Goal: Information Seeking & Learning: Learn about a topic

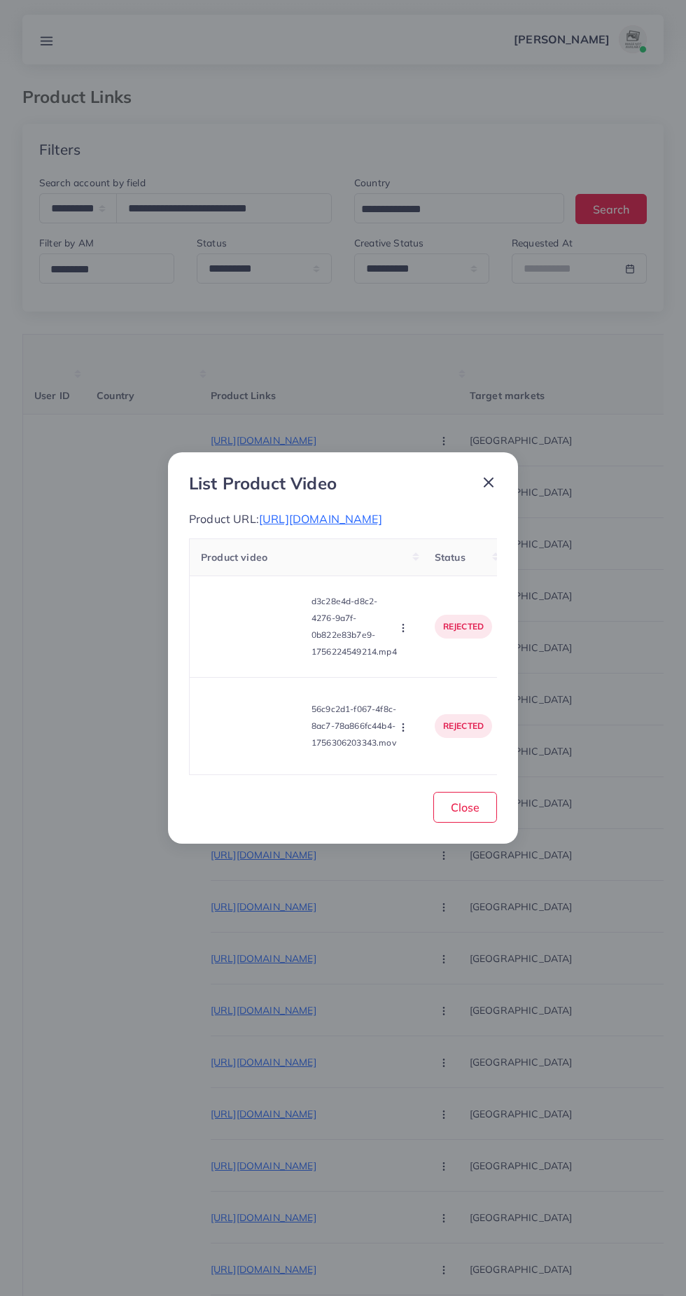
select select "*****"
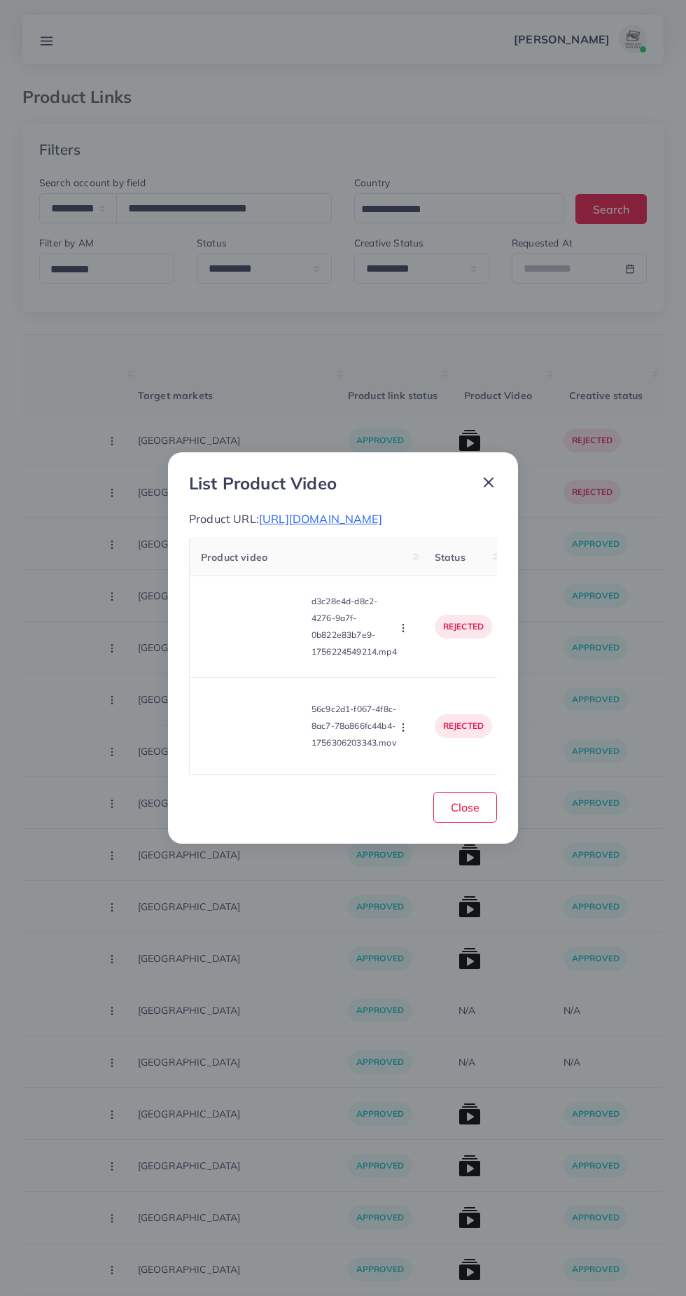
click at [497, 452] on div "List Product Video Product URL: https://shopeasily.store/products/pack-of-2-ric…" at bounding box center [343, 647] width 350 height 391
click at [382, 512] on span "https://shopeasily.store/products/pack-of-2-rice-honey-handmade-soap" at bounding box center [320, 519] width 123 height 14
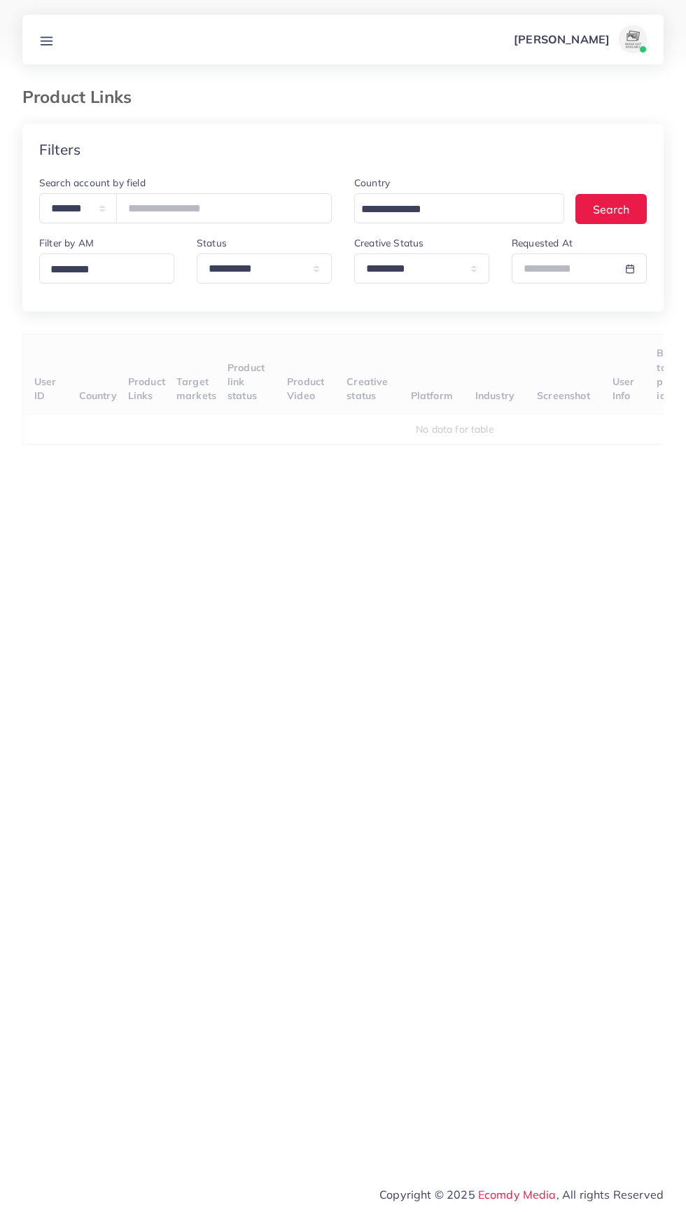
select select "*********"
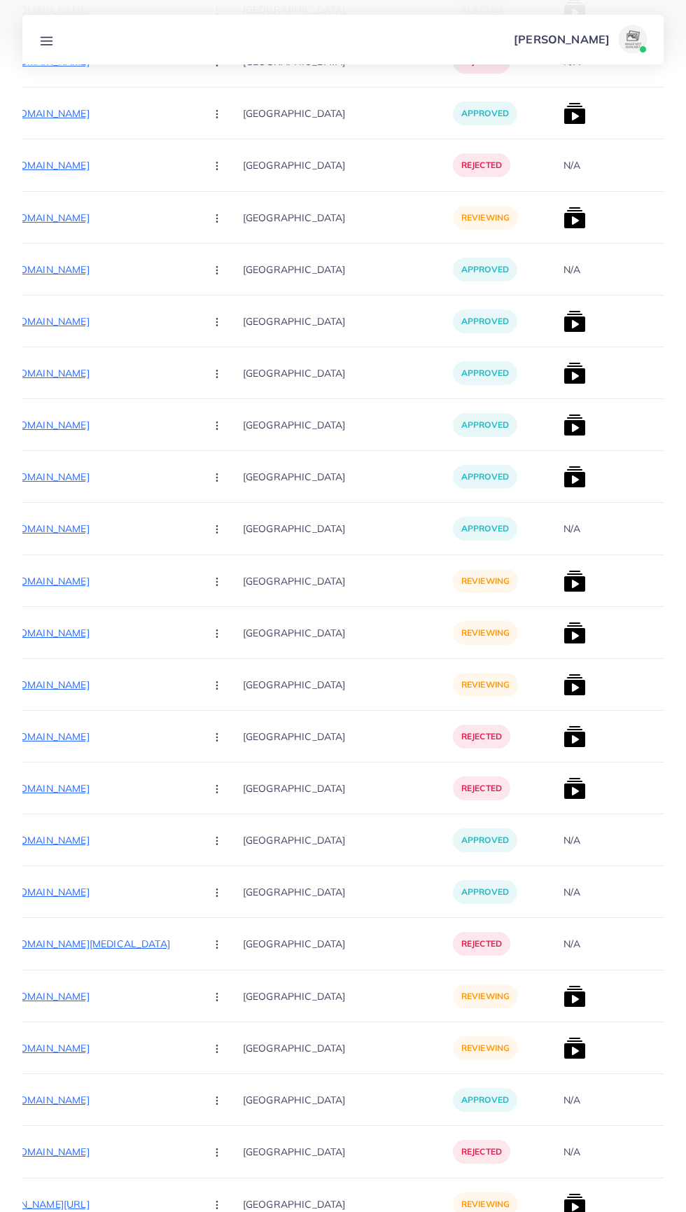
scroll to position [9971, 0]
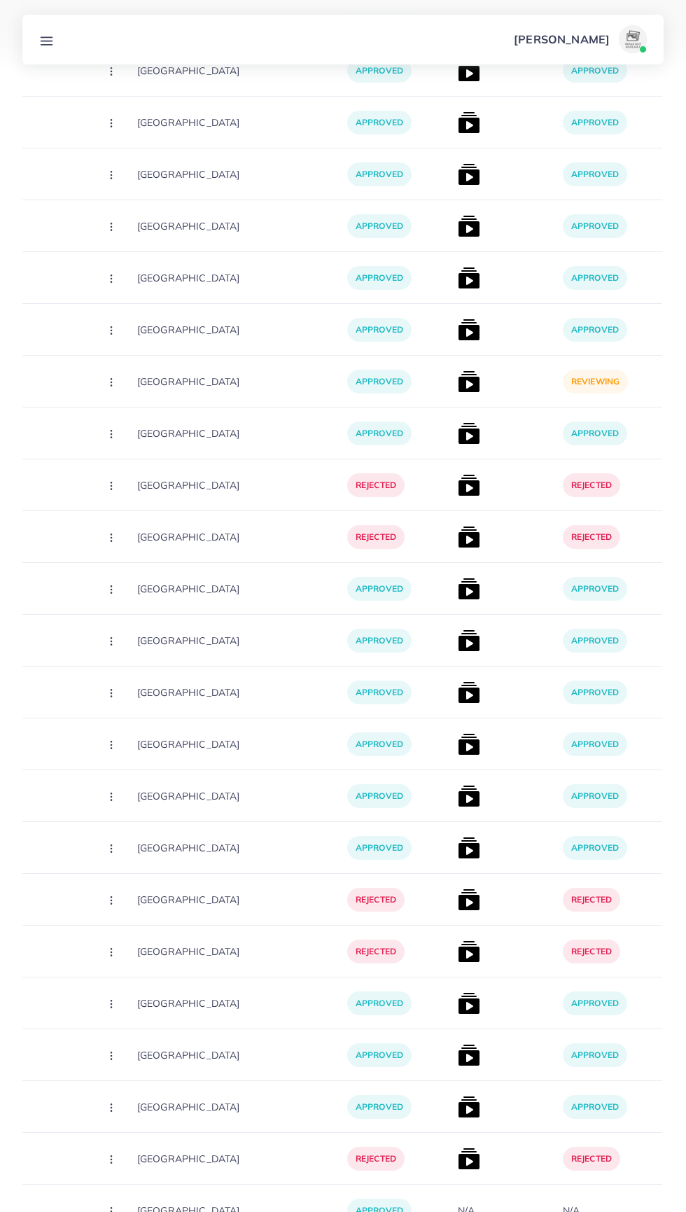
scroll to position [1219, 0]
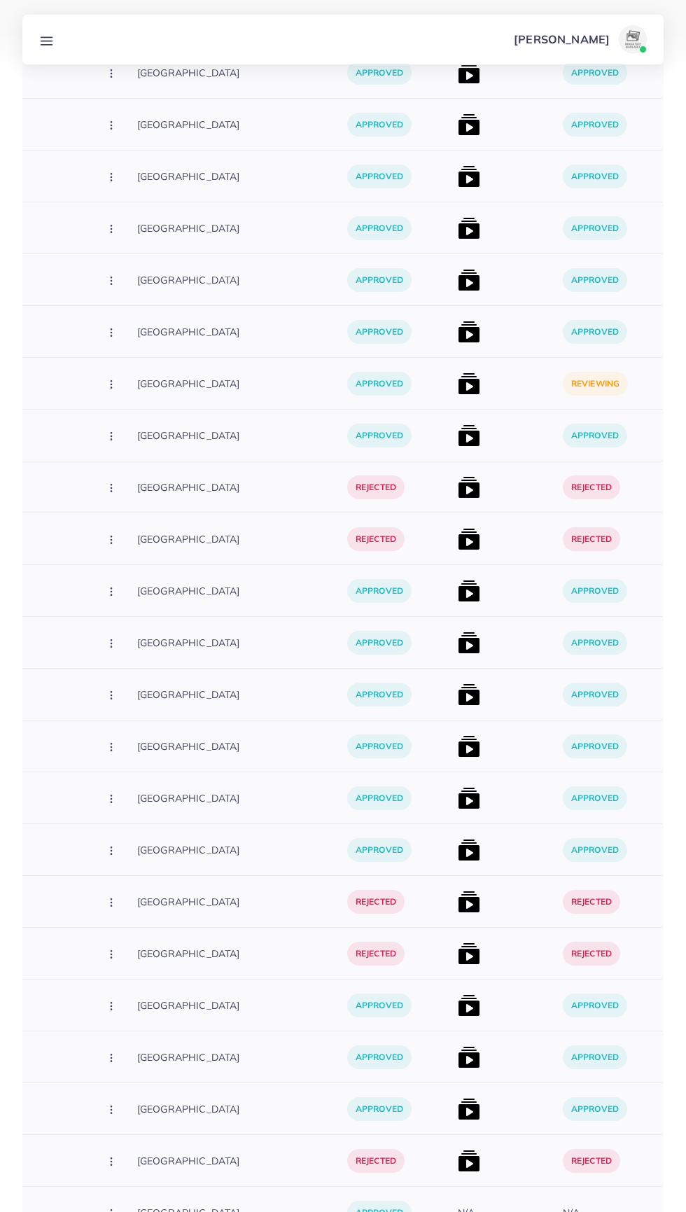
click at [458, 377] on img at bounding box center [469, 384] width 22 height 22
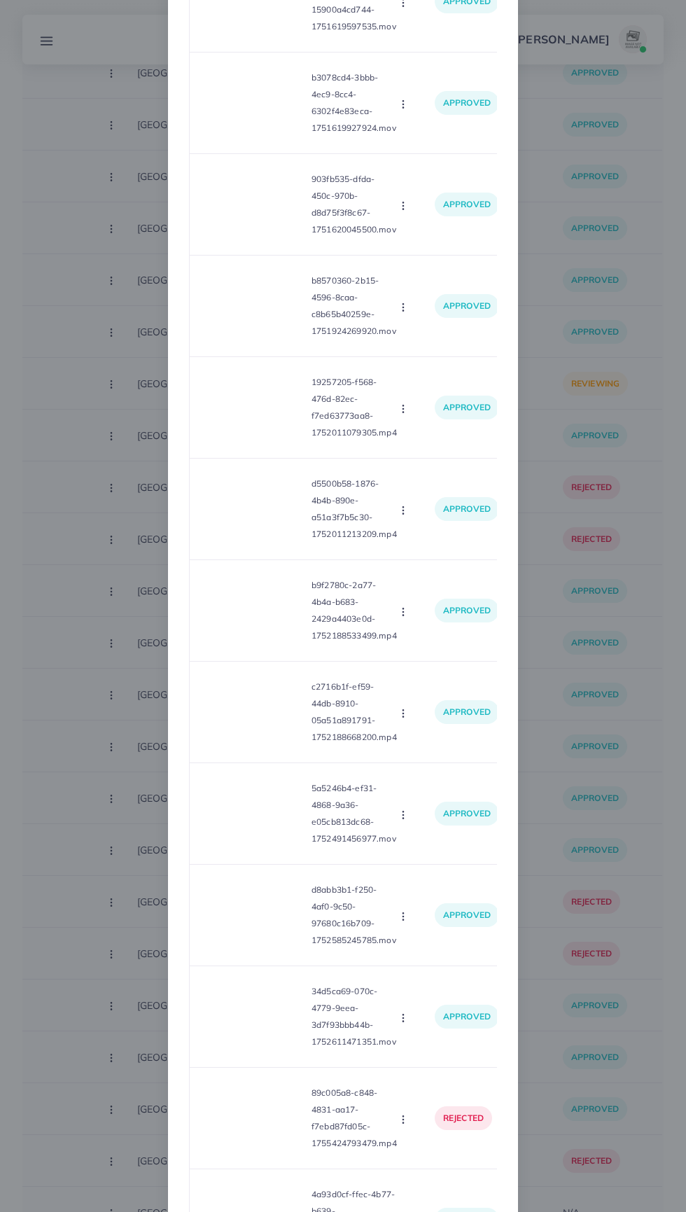
scroll to position [12305, 0]
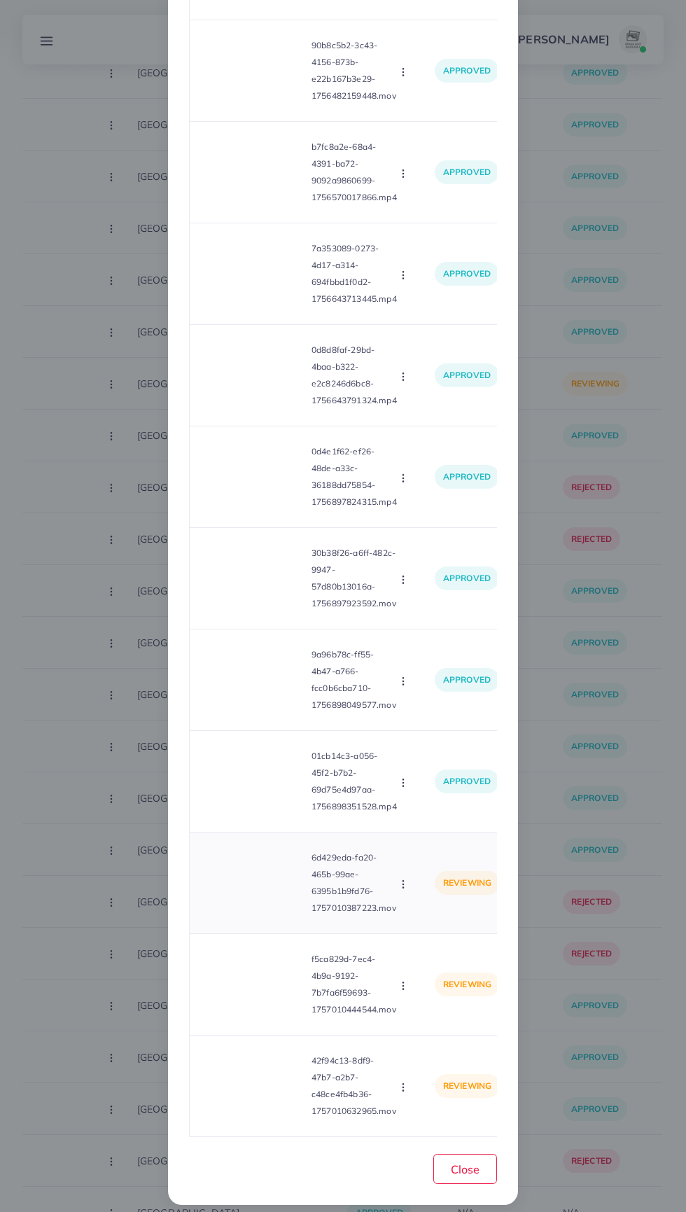
click at [249, 873] on video at bounding box center [253, 883] width 105 height 63
click at [267, 875] on div at bounding box center [253, 883] width 105 height 63
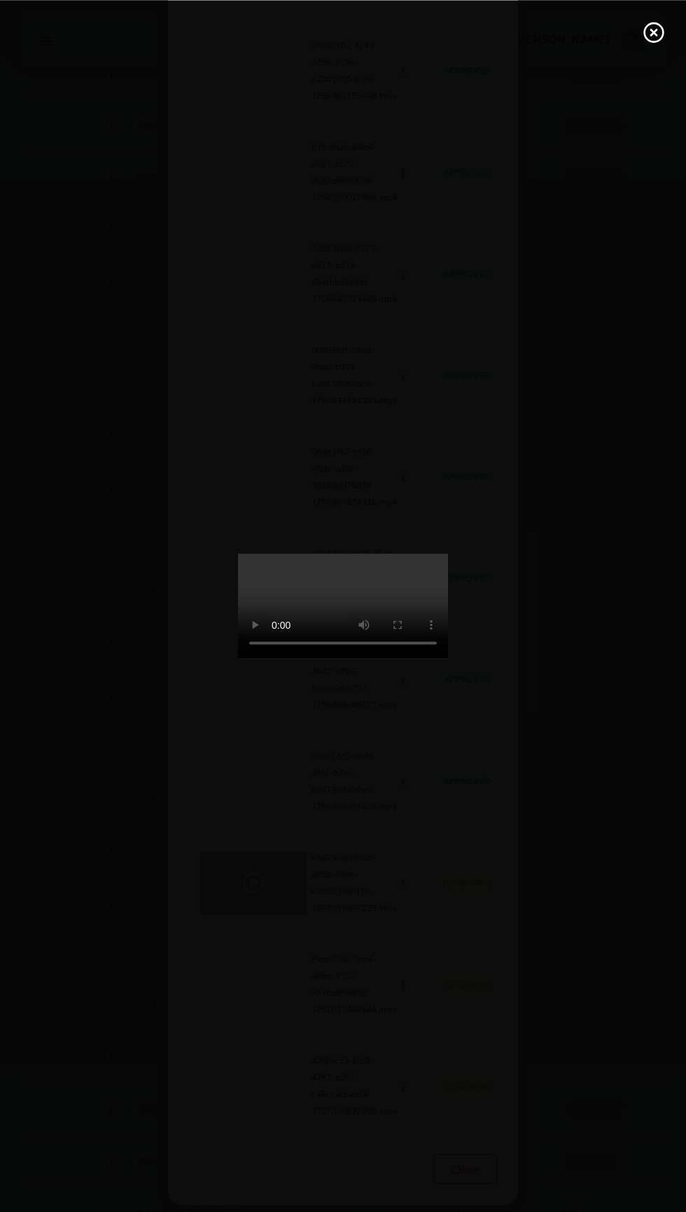
click at [653, 32] on line at bounding box center [654, 32] width 6 height 6
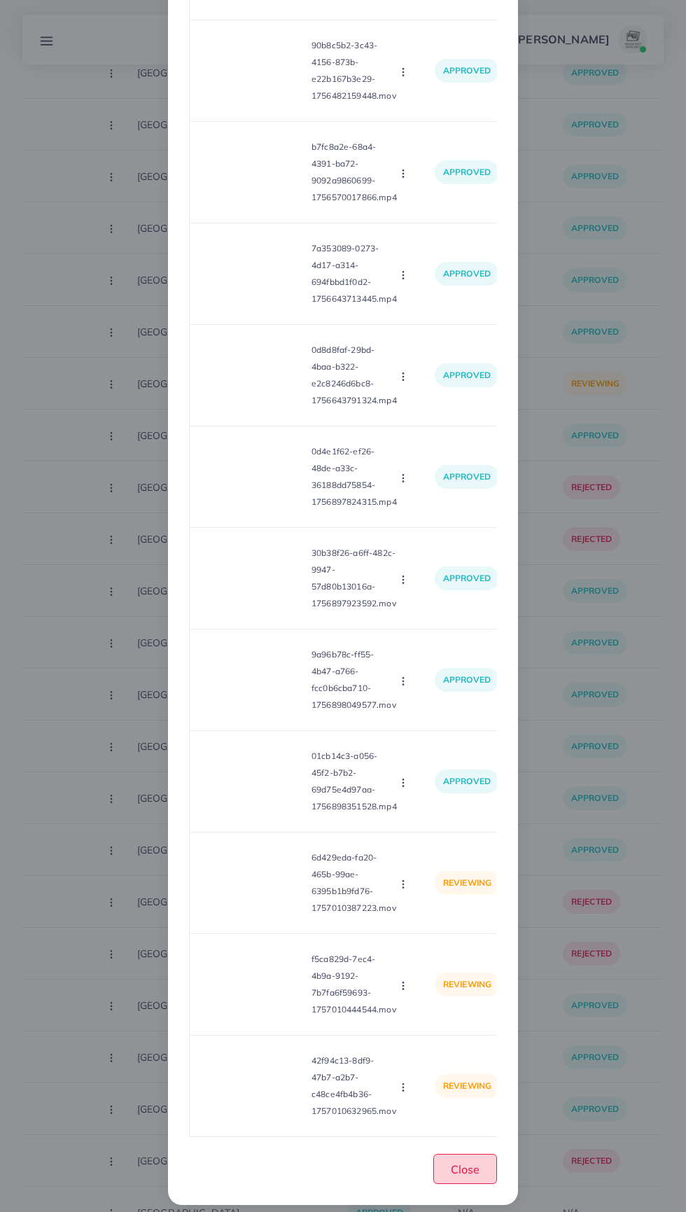
click at [462, 1163] on span "Close" at bounding box center [465, 1170] width 29 height 14
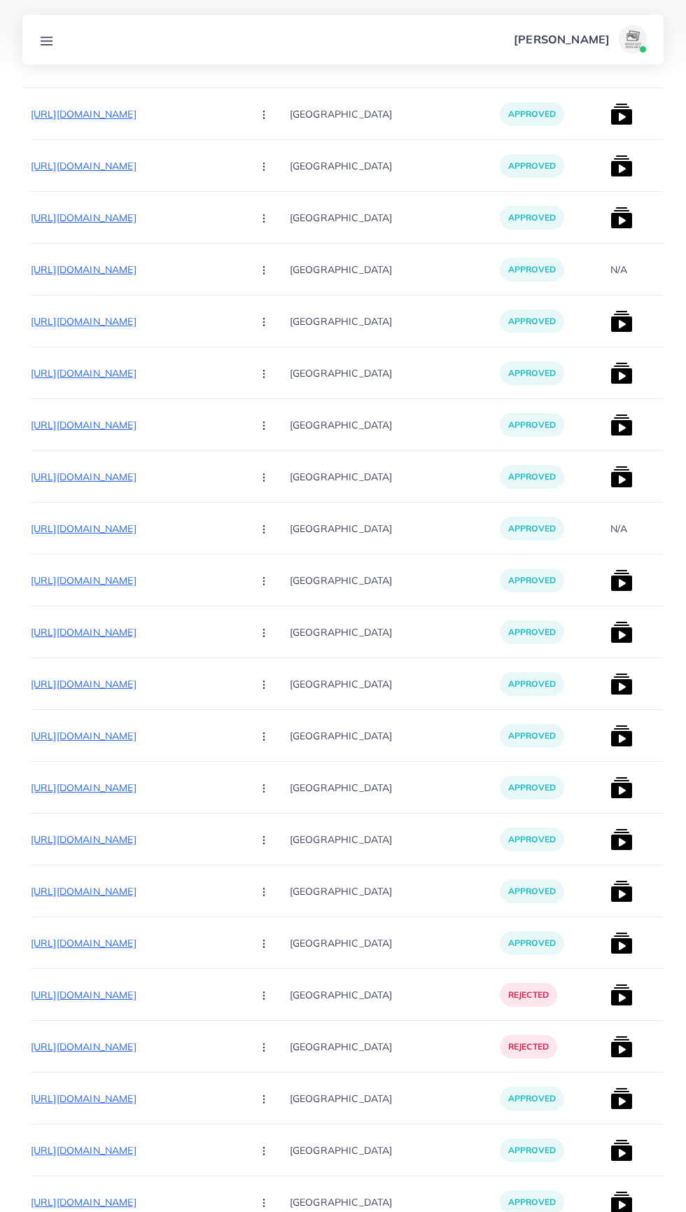
scroll to position [0, 312]
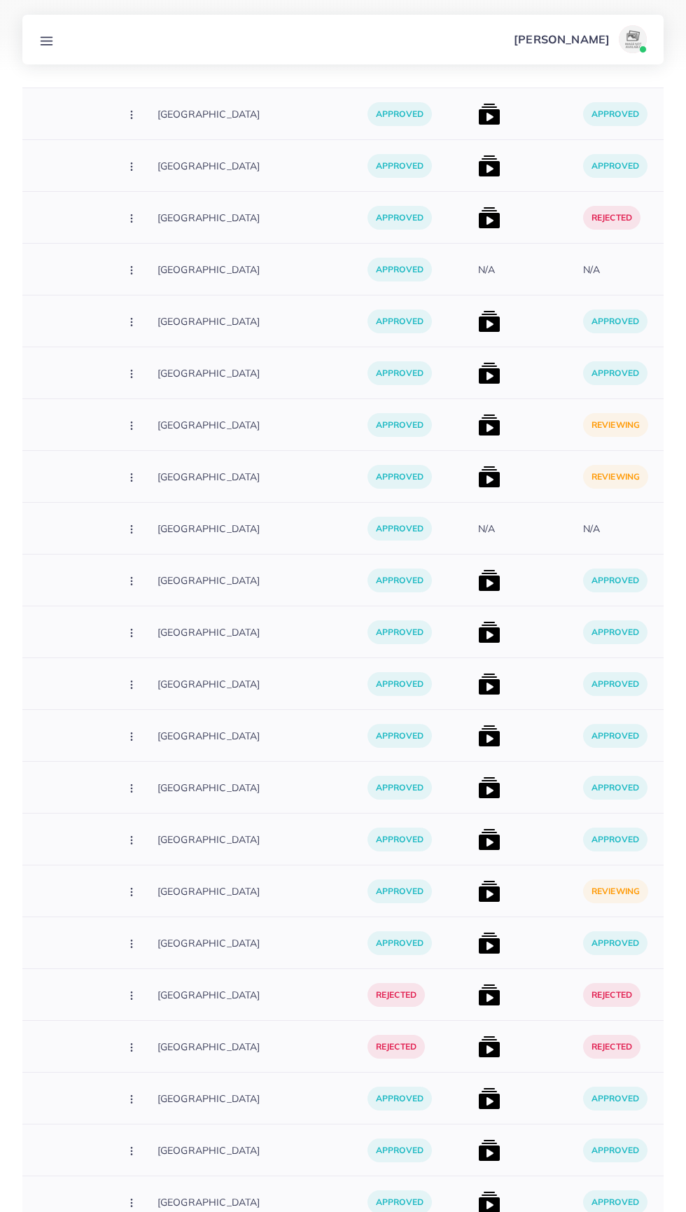
click at [478, 466] on img at bounding box center [489, 477] width 22 height 22
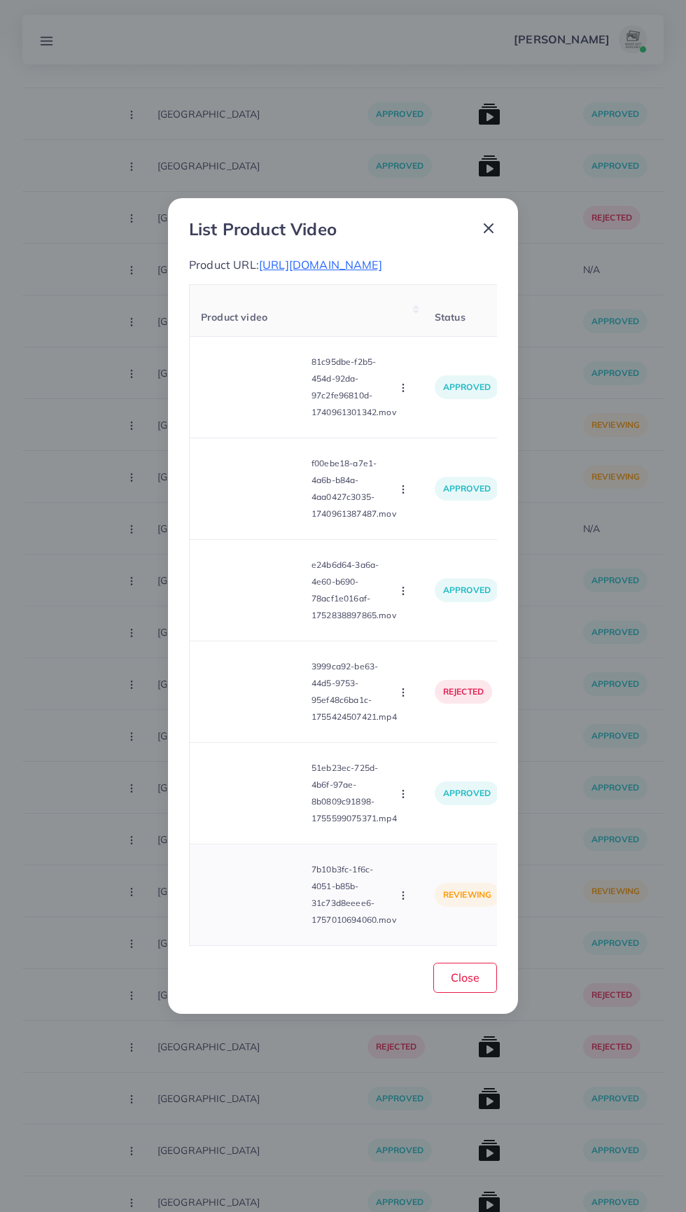
click at [272, 894] on video at bounding box center [253, 895] width 105 height 63
click at [281, 902] on div at bounding box center [253, 895] width 105 height 63
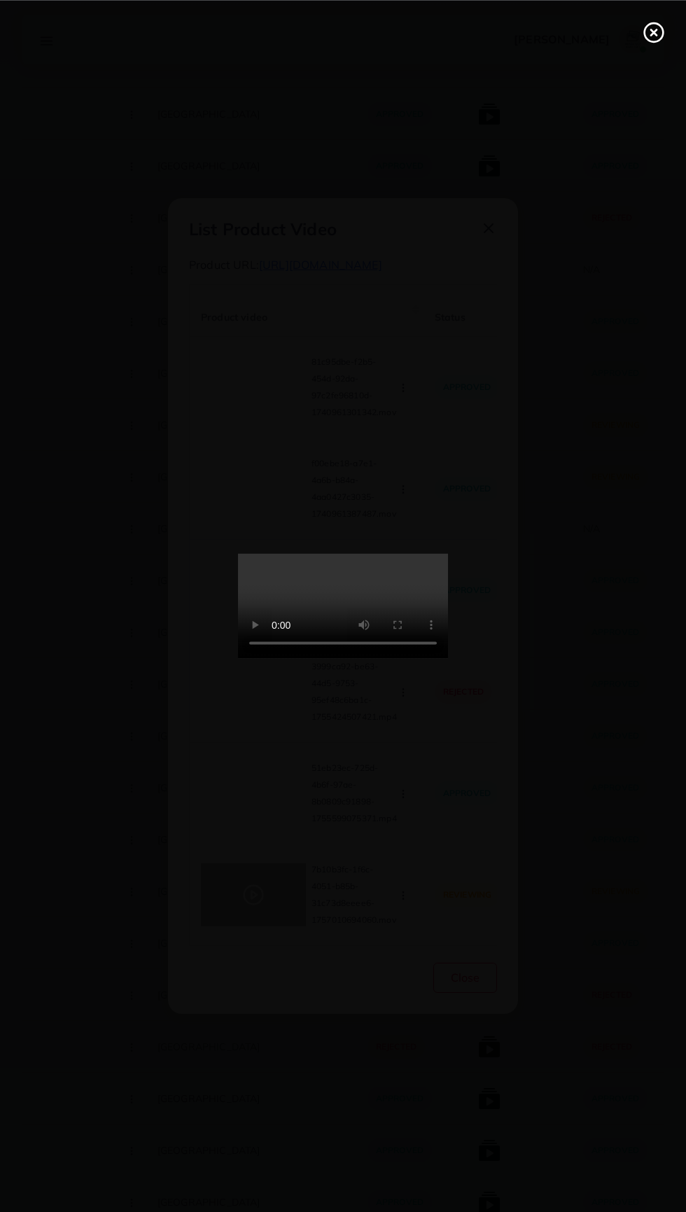
click at [653, 32] on line at bounding box center [654, 32] width 6 height 6
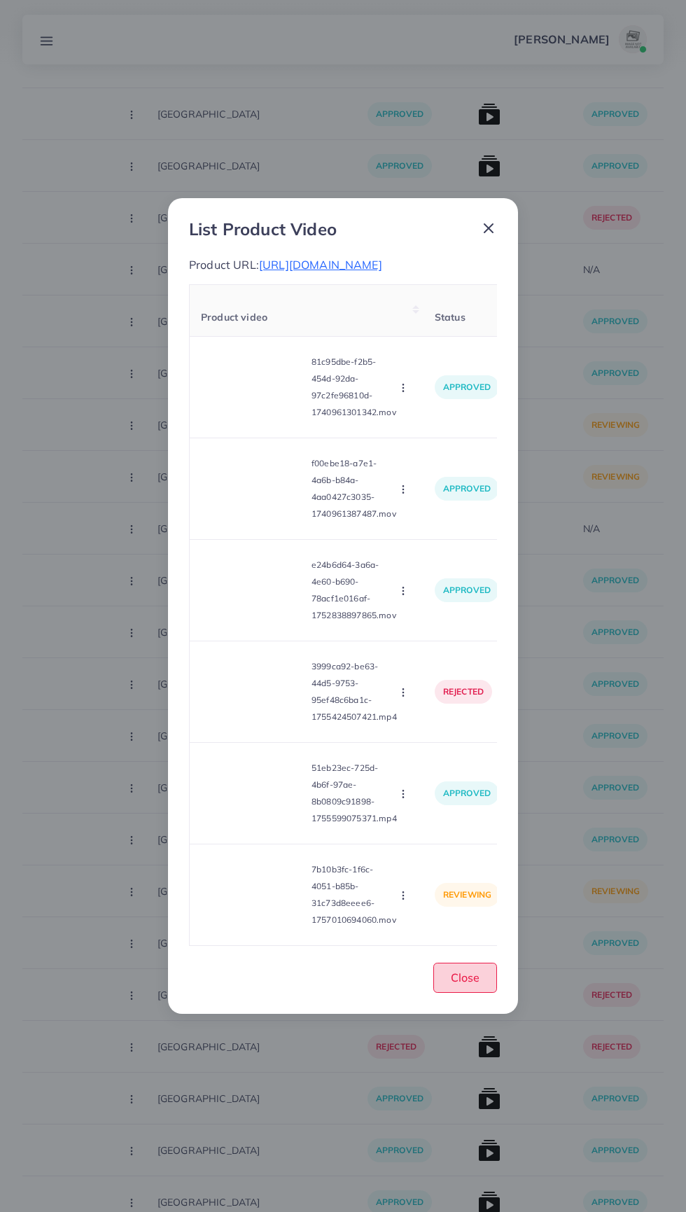
click at [466, 985] on span "Close" at bounding box center [465, 978] width 29 height 14
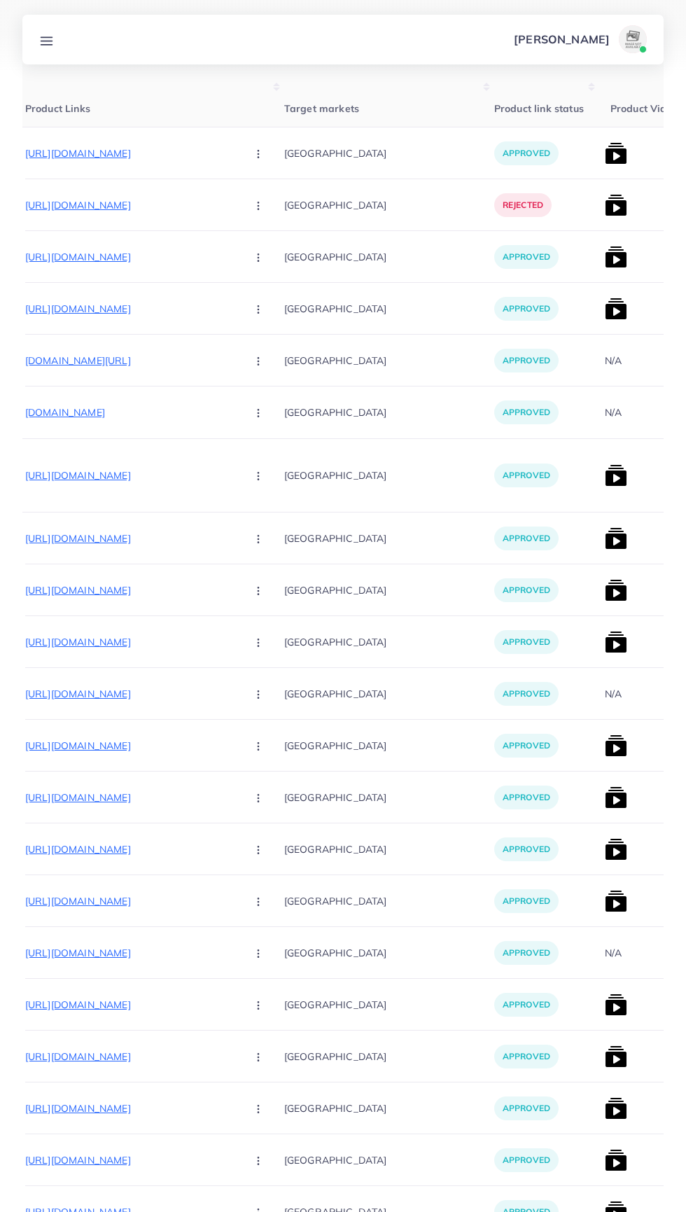
scroll to position [0, 225]
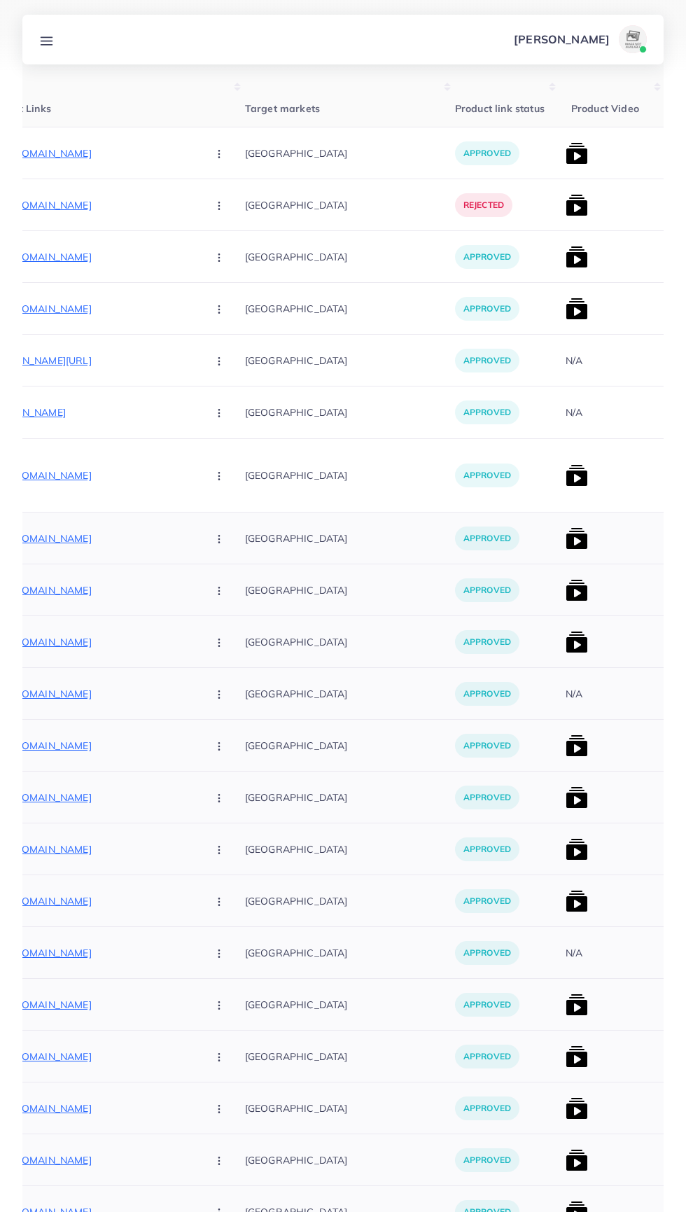
click at [566, 839] on img at bounding box center [577, 849] width 22 height 22
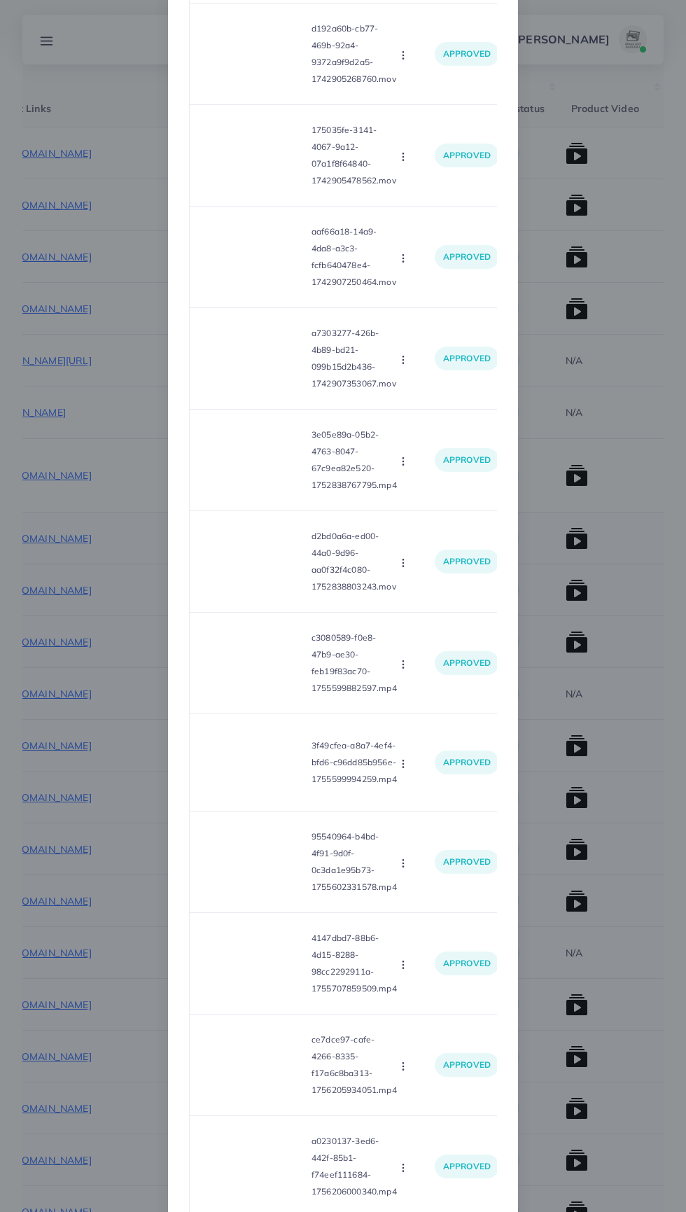
scroll to position [1760, 0]
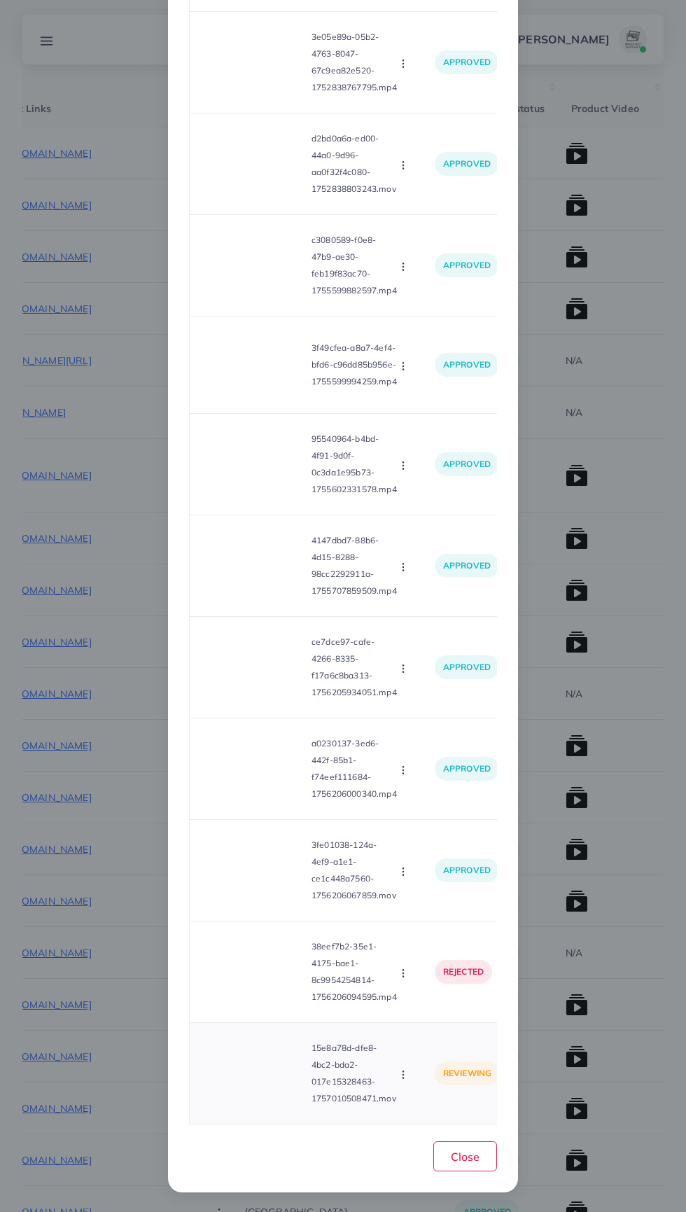
click at [262, 1079] on video at bounding box center [253, 1073] width 105 height 63
click at [277, 1079] on div at bounding box center [253, 1073] width 105 height 63
